Goal: Task Accomplishment & Management: Manage account settings

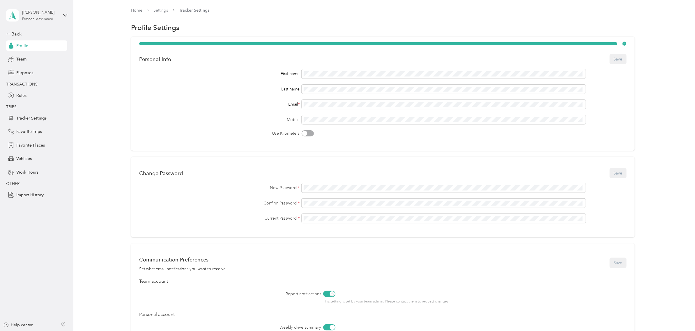
click at [54, 13] on div "[PERSON_NAME]" at bounding box center [40, 12] width 36 height 6
click at [51, 45] on div "Team dashboard" at bounding box center [67, 48] width 114 height 10
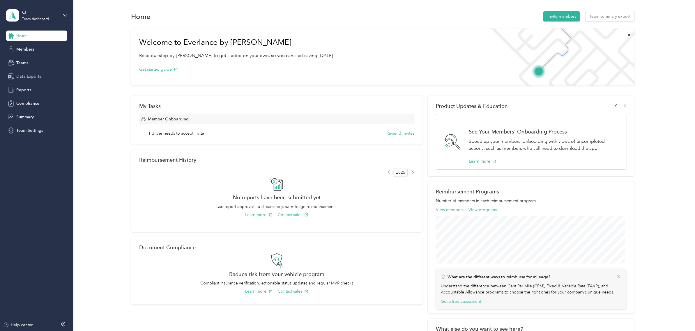
click at [31, 78] on span "Data Exports" at bounding box center [28, 76] width 25 height 6
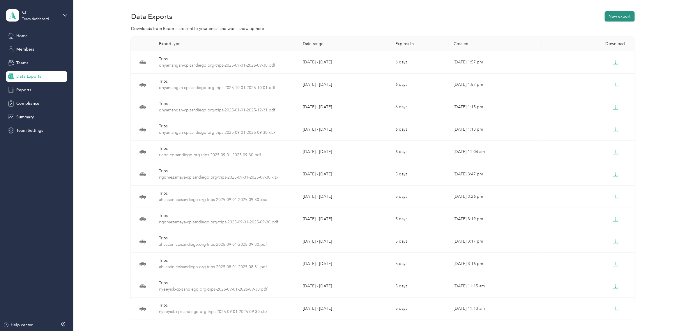
click at [619, 18] on button "New export" at bounding box center [620, 16] width 30 height 10
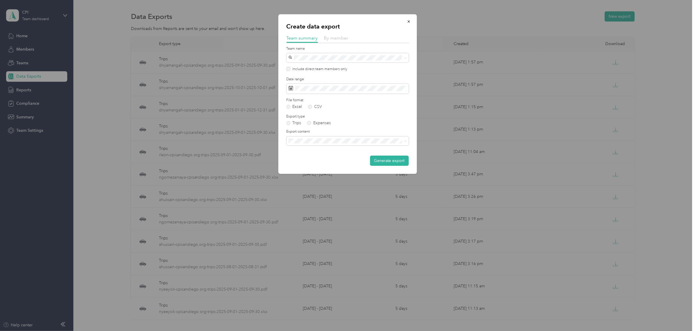
click at [342, 40] on span "By member" at bounding box center [336, 38] width 24 height 6
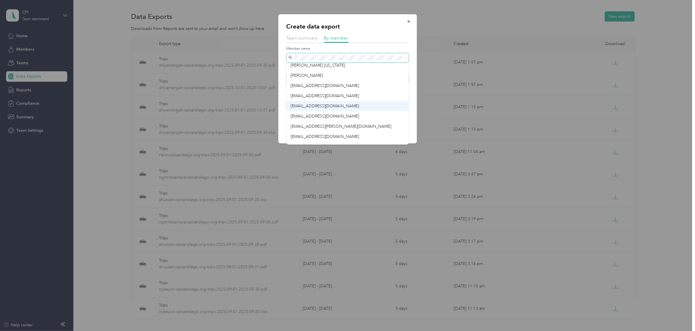
scroll to position [20, 0]
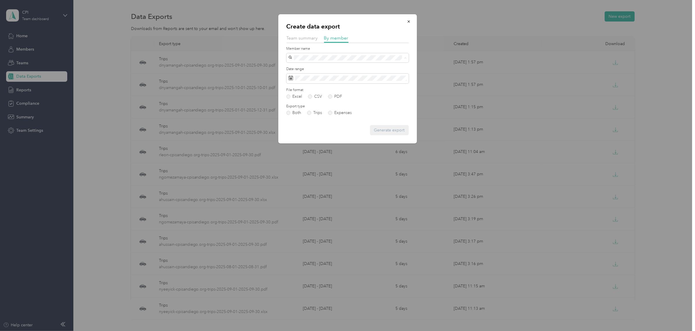
click at [331, 139] on span "[EMAIL_ADDRESS][DOMAIN_NAME]" at bounding box center [325, 139] width 69 height 5
click at [360, 81] on span at bounding box center [348, 79] width 122 height 10
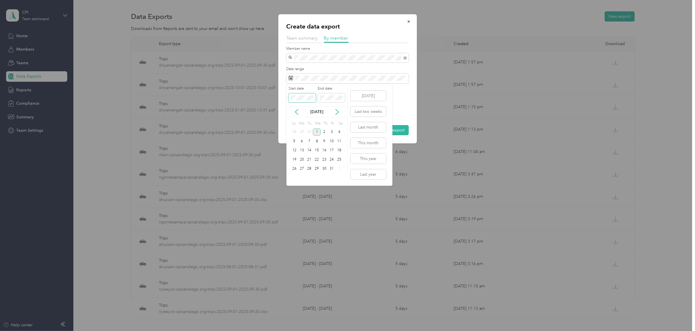
click at [274, 331] on div "Create data export Team summary By member Member name Date range File format Ex…" at bounding box center [346, 331] width 692 height 0
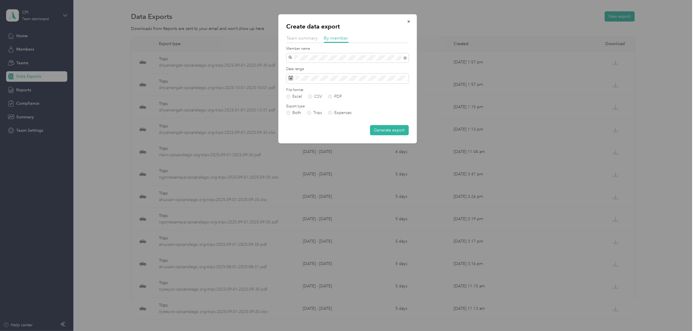
click at [414, 100] on div "Create data export Team summary By member Member name Date range File format Ex…" at bounding box center [347, 78] width 139 height 129
click at [394, 129] on button "Generate export" at bounding box center [389, 130] width 39 height 10
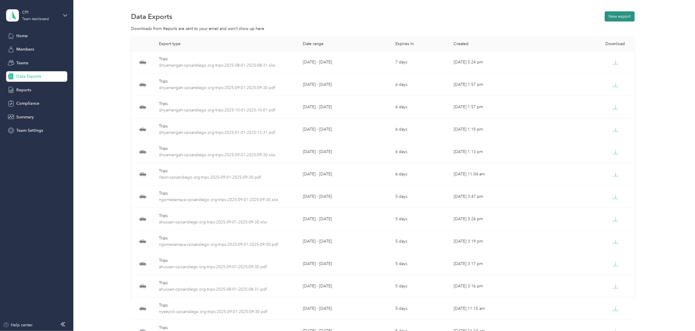
click at [613, 16] on button "New export" at bounding box center [620, 16] width 30 height 10
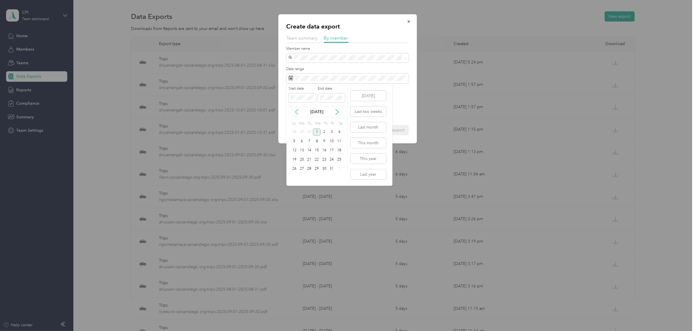
click at [295, 109] on icon at bounding box center [297, 112] width 6 height 6
click at [334, 133] on div "1" at bounding box center [332, 132] width 8 height 7
click at [295, 176] on div "31" at bounding box center [295, 177] width 8 height 7
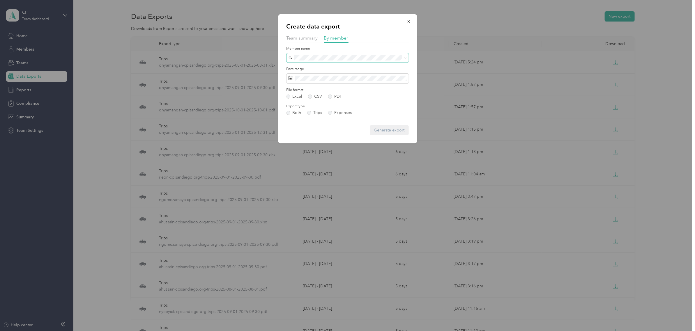
click at [347, 54] on span at bounding box center [348, 57] width 122 height 9
click at [341, 137] on span "[EMAIL_ADDRESS][DOMAIN_NAME]" at bounding box center [325, 139] width 69 height 5
click at [330, 98] on label "PDF" at bounding box center [335, 97] width 14 height 4
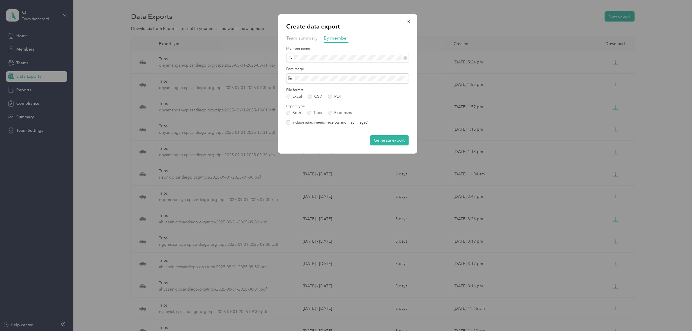
click at [351, 125] on label "Include attachments (receipts and map images)" at bounding box center [329, 122] width 78 height 5
click at [384, 140] on button "Generate export" at bounding box center [389, 140] width 39 height 10
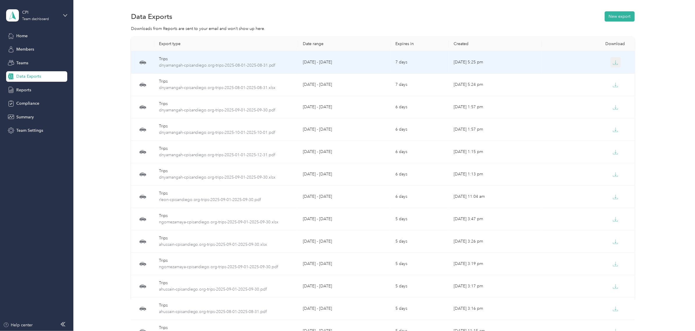
click at [613, 61] on icon "button" at bounding box center [615, 62] width 5 height 5
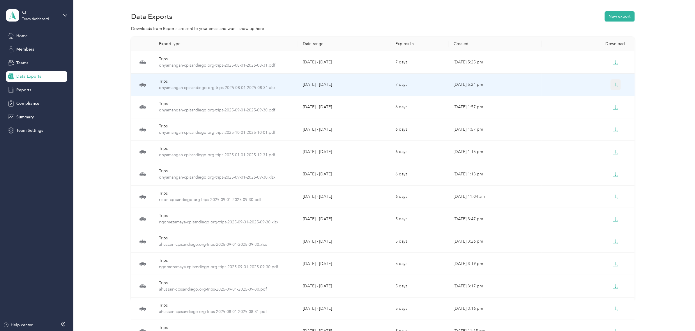
click at [613, 84] on icon "button" at bounding box center [615, 84] width 5 height 5
